Goal: Transaction & Acquisition: Obtain resource

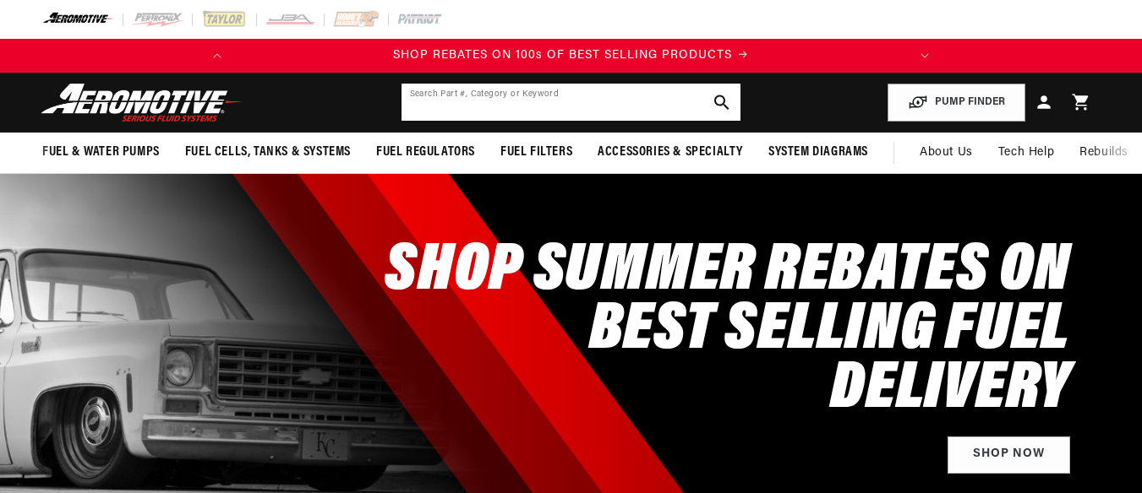
click at [524, 97] on input "text" at bounding box center [571, 102] width 340 height 37
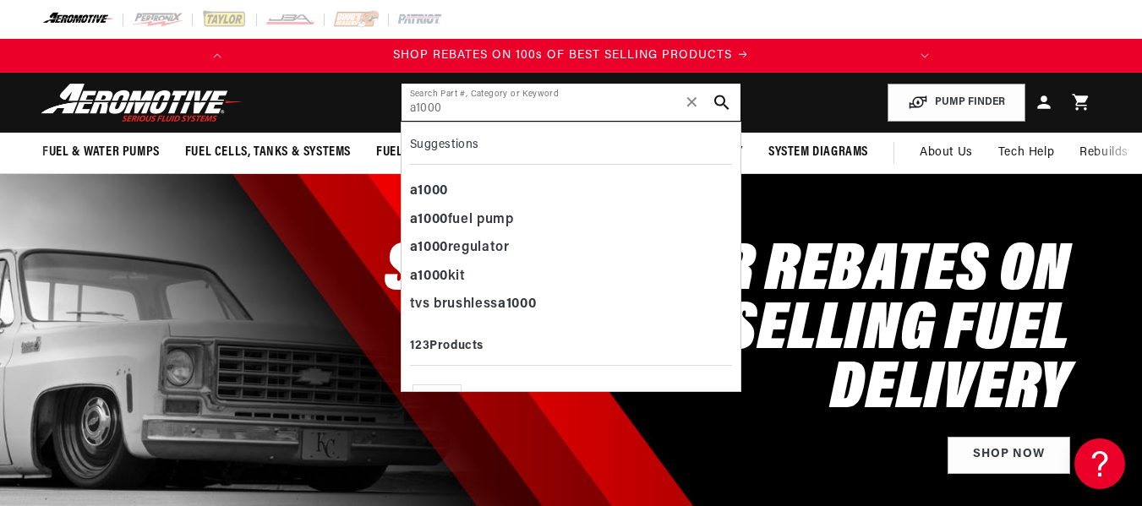
type input "a1000"
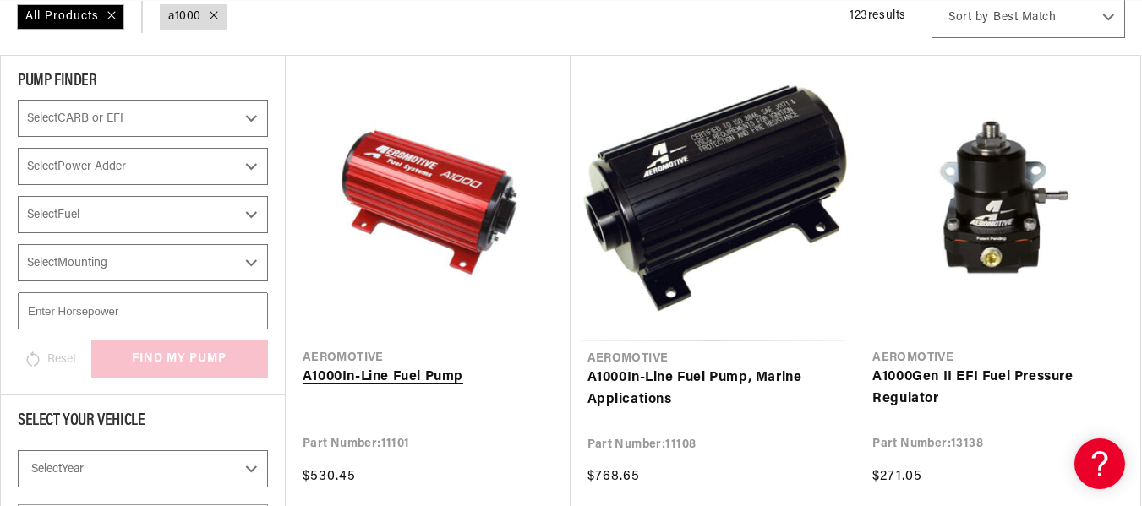
click at [407, 368] on link "A1000 In-Line Fuel Pump" at bounding box center [427, 378] width 251 height 22
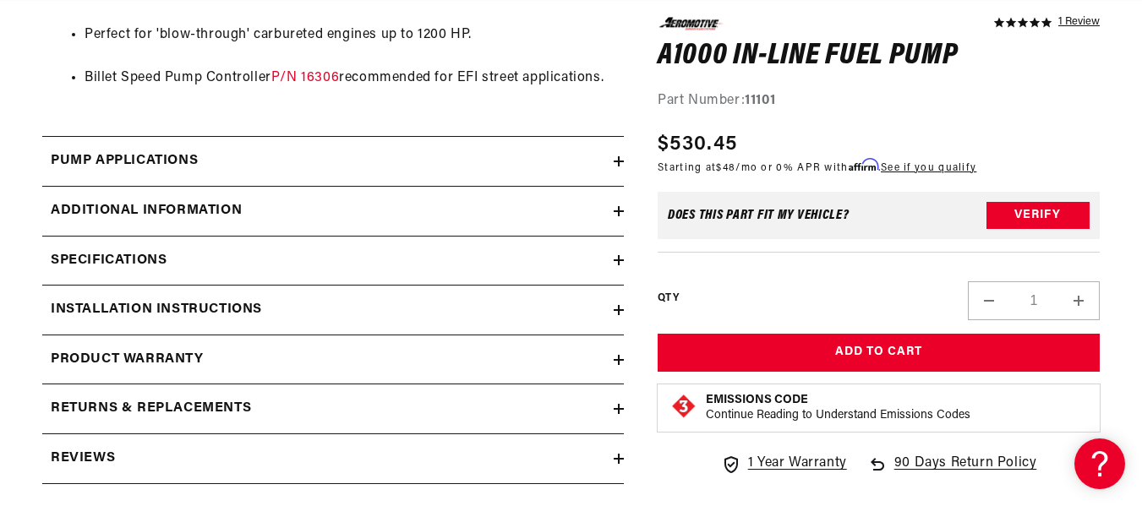
scroll to position [1605, 0]
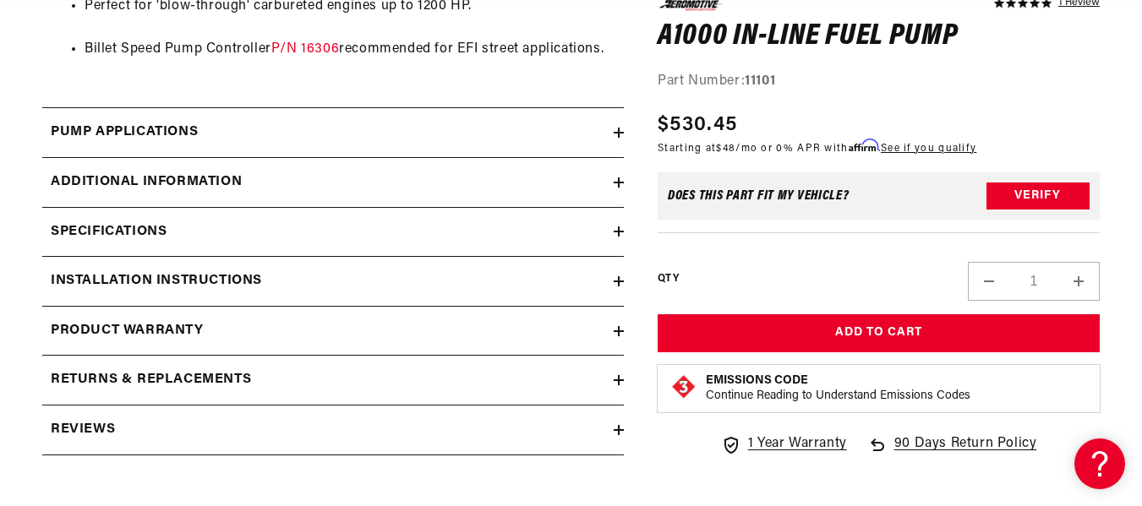
click at [236, 227] on div "Specifications" at bounding box center [327, 232] width 571 height 22
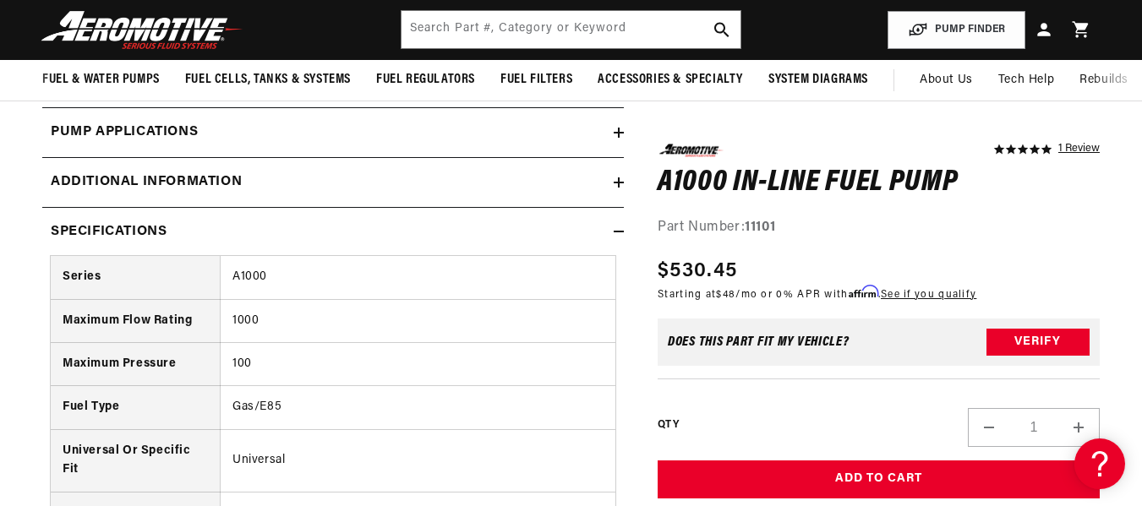
scroll to position [0, 0]
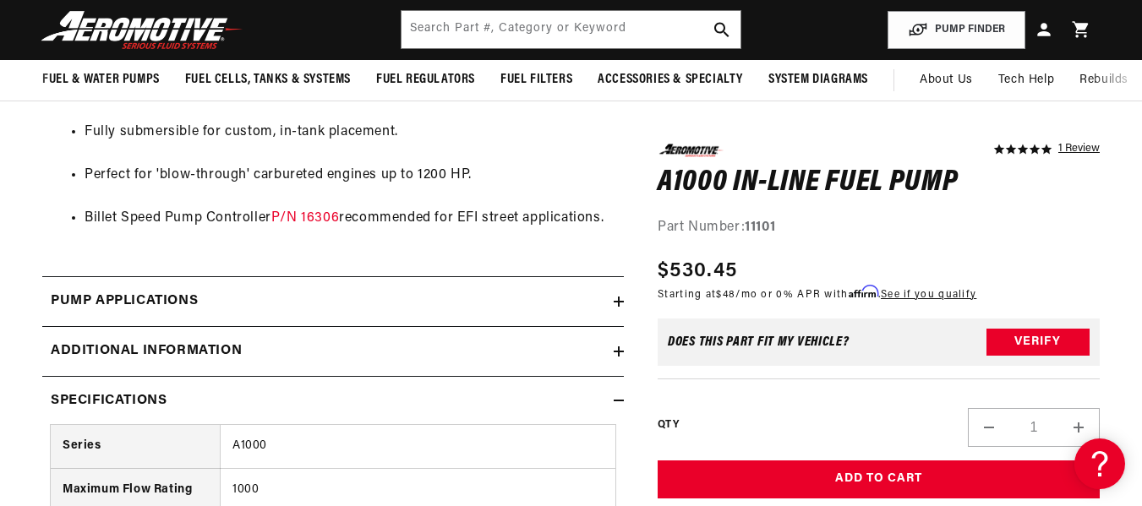
click at [233, 410] on div "Specifications" at bounding box center [327, 401] width 571 height 22
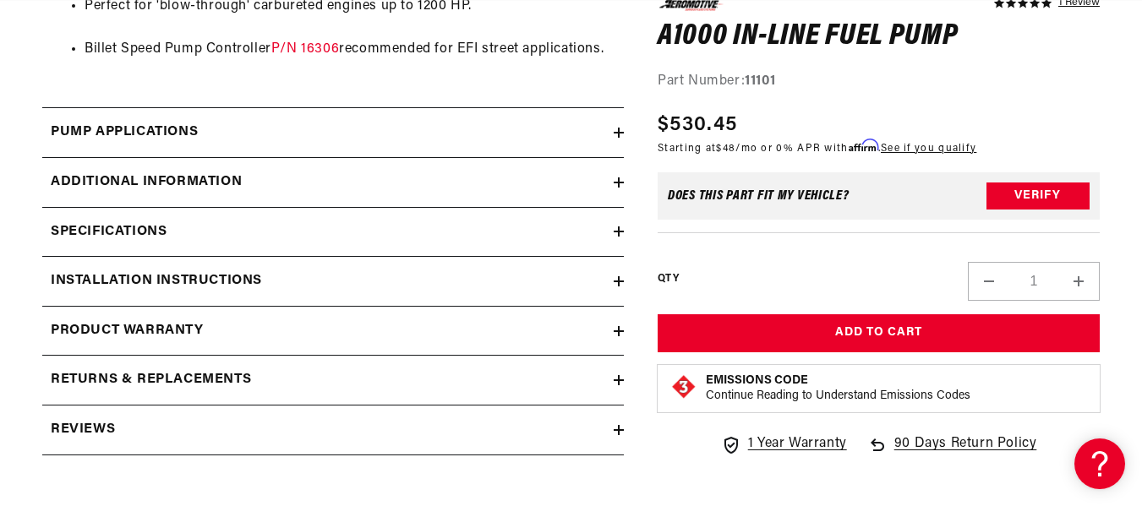
click at [242, 286] on h2 "Installation Instructions" at bounding box center [156, 281] width 211 height 22
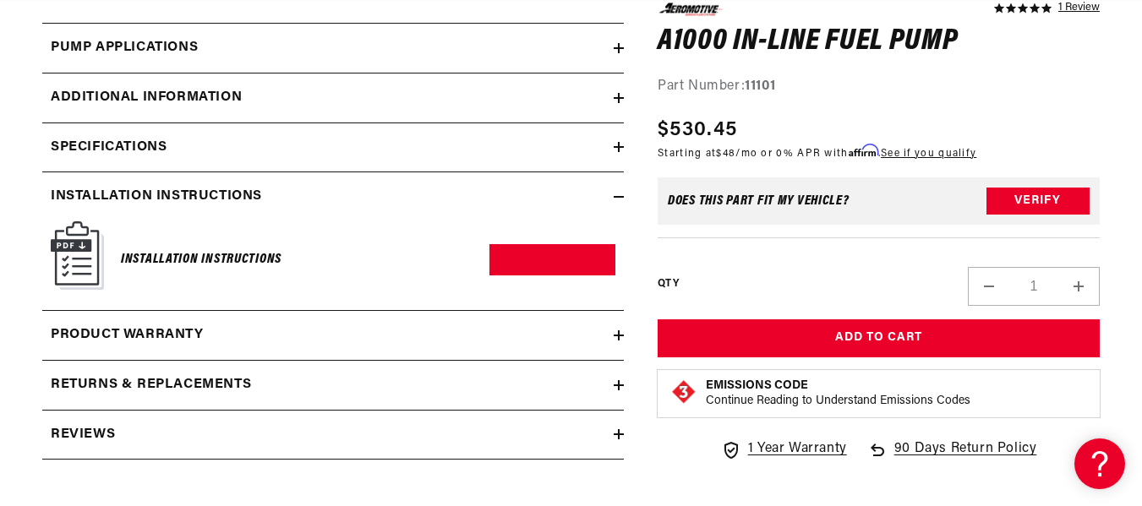
click at [68, 251] on img at bounding box center [77, 255] width 53 height 68
click at [548, 265] on link "Download PDF" at bounding box center [552, 259] width 126 height 31
